Goal: Information Seeking & Learning: Check status

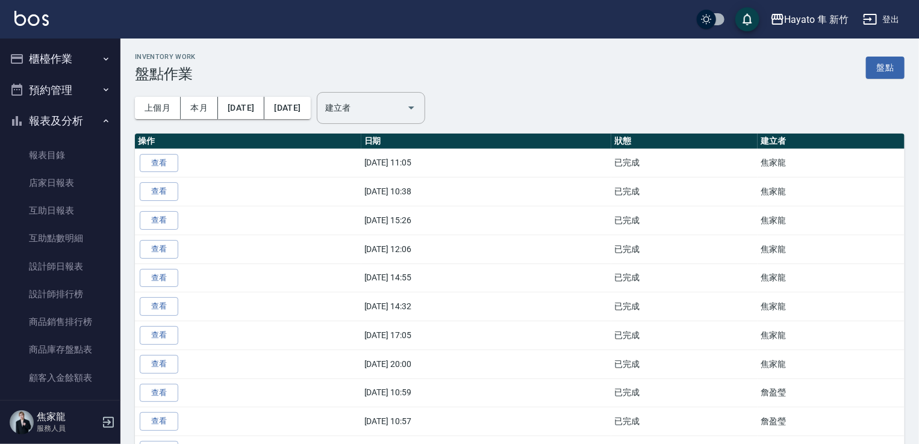
scroll to position [169, 0]
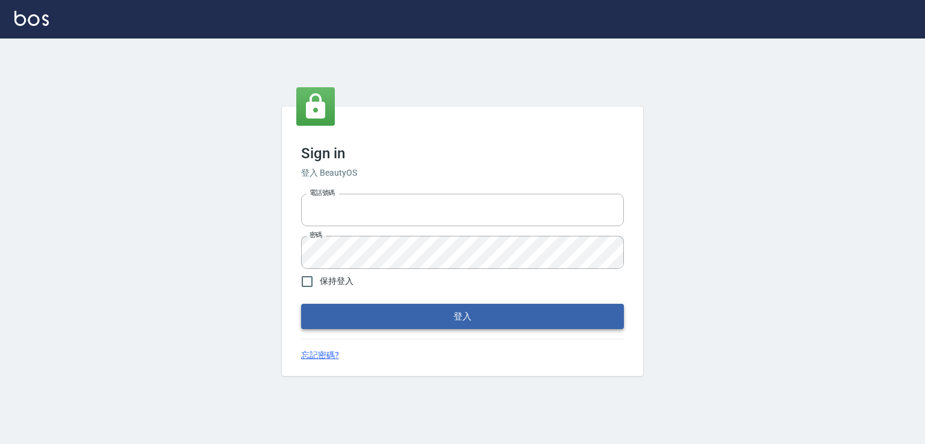
type input "0978801963"
click at [407, 318] on button "登入" at bounding box center [462, 316] width 323 height 25
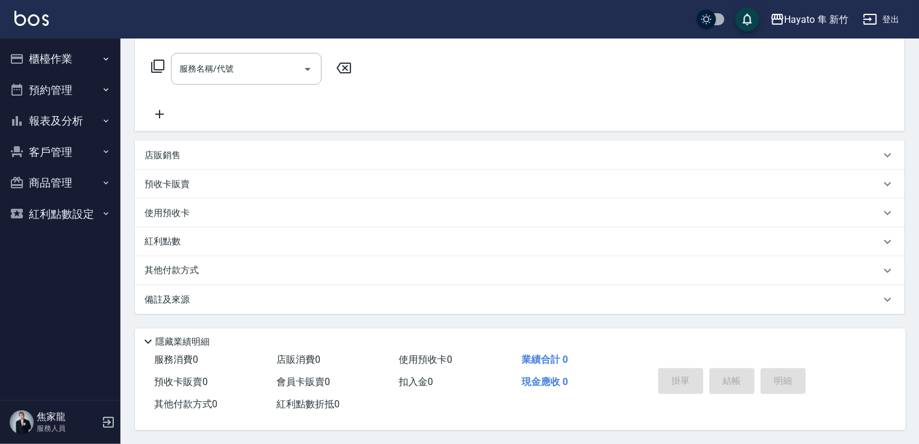
scroll to position [190, 0]
click at [69, 118] on button "報表及分析" at bounding box center [60, 120] width 111 height 31
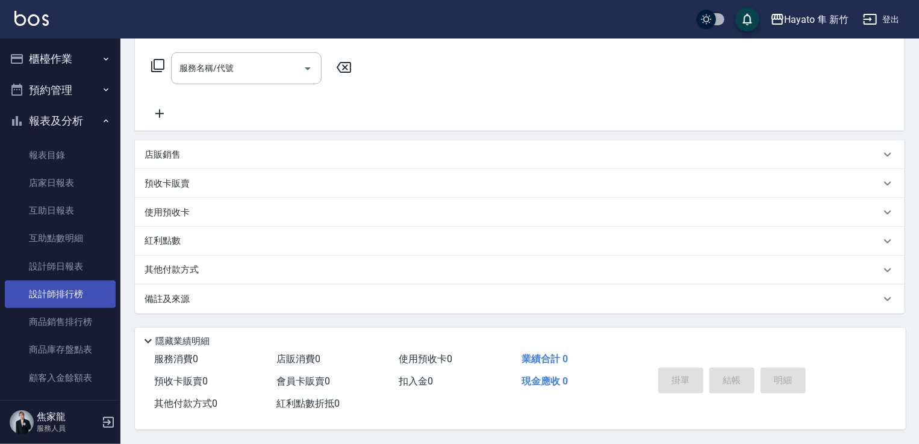
click at [73, 283] on link "設計師排行榜" at bounding box center [60, 295] width 111 height 28
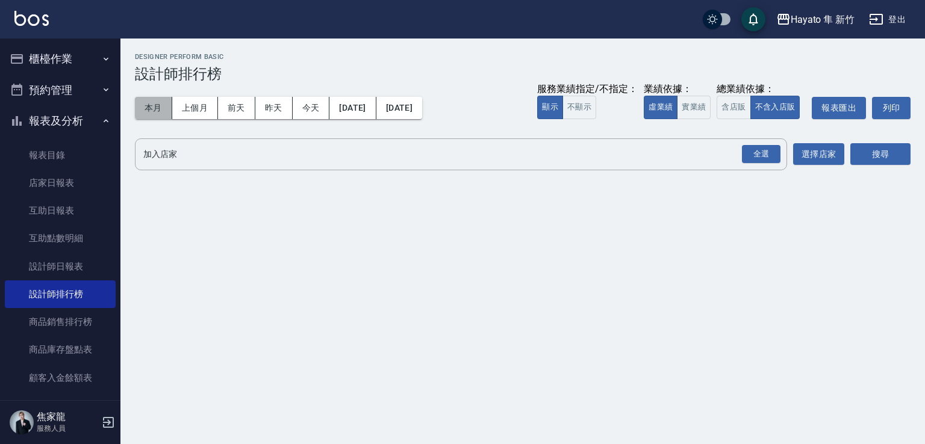
click at [153, 111] on button "本月" at bounding box center [153, 108] width 37 height 22
click at [754, 152] on div "全選" at bounding box center [761, 154] width 39 height 19
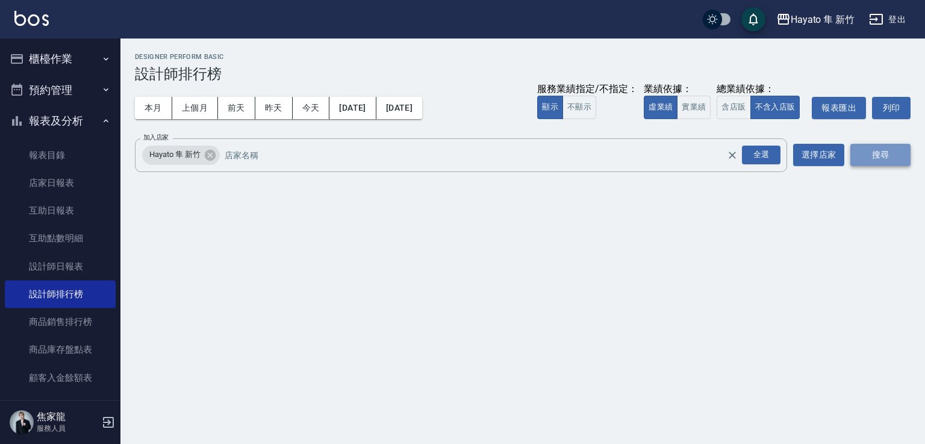
click at [892, 155] on button "搜尋" at bounding box center [880, 155] width 60 height 22
